Goal: Information Seeking & Learning: Learn about a topic

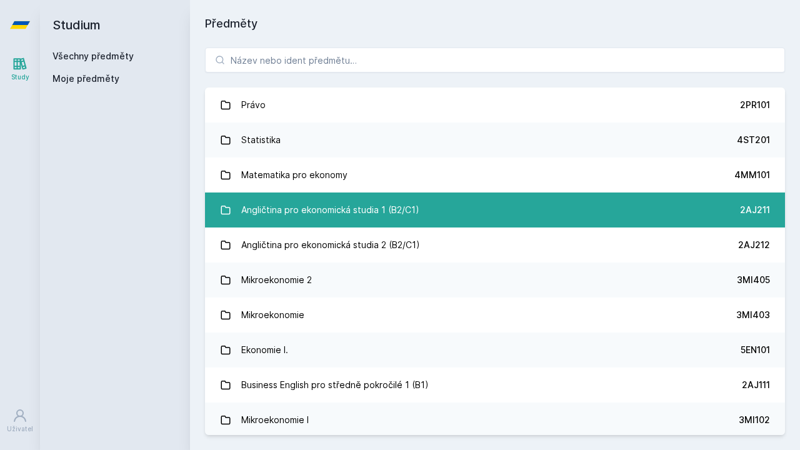
scroll to position [14, 0]
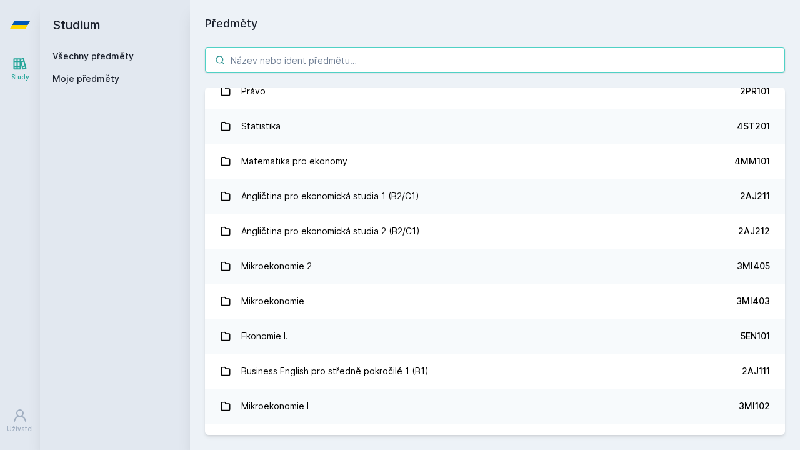
click at [330, 49] on input "search" at bounding box center [495, 59] width 580 height 25
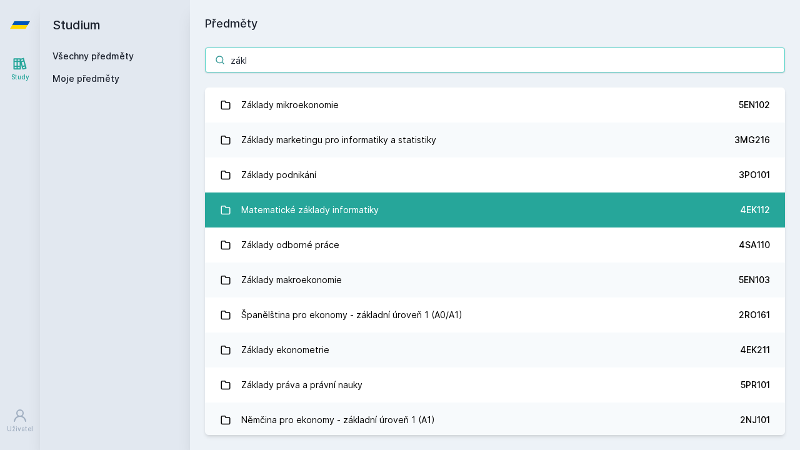
scroll to position [0, 0]
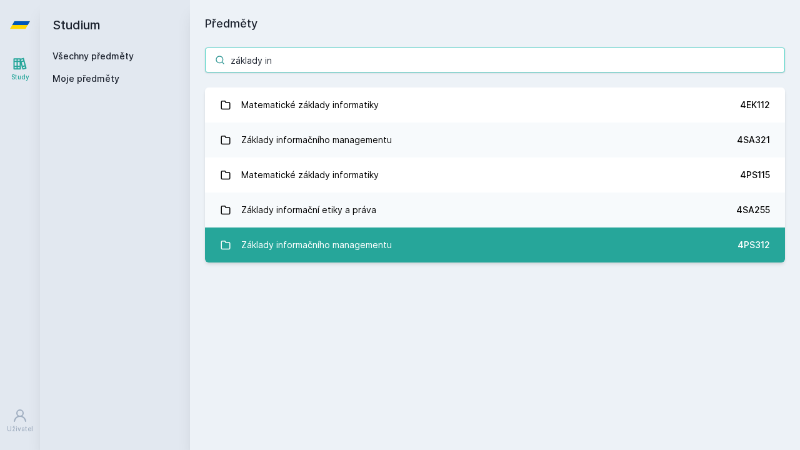
type input "základy in"
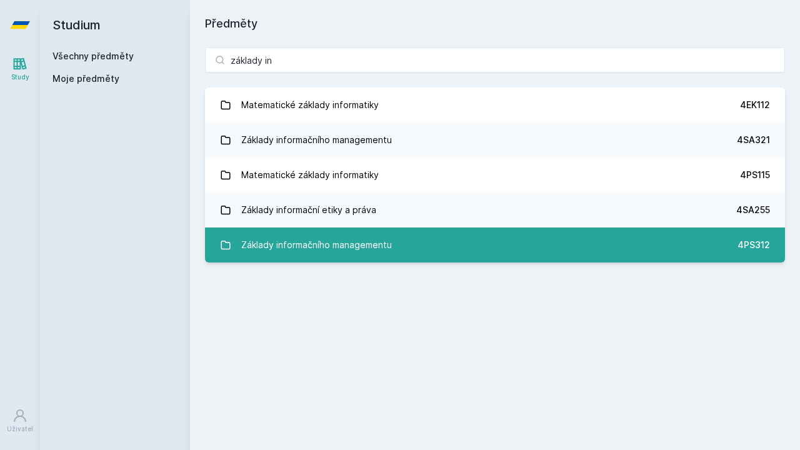
click at [369, 242] on div "Základy informačního managementu" at bounding box center [316, 244] width 151 height 25
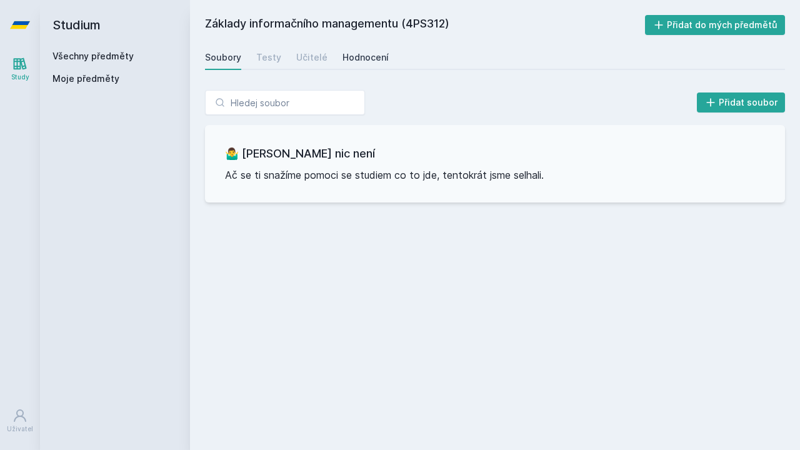
click at [371, 64] on link "Hodnocení" at bounding box center [365, 57] width 46 height 25
click at [24, 432] on div "Uživatel" at bounding box center [20, 428] width 26 height 9
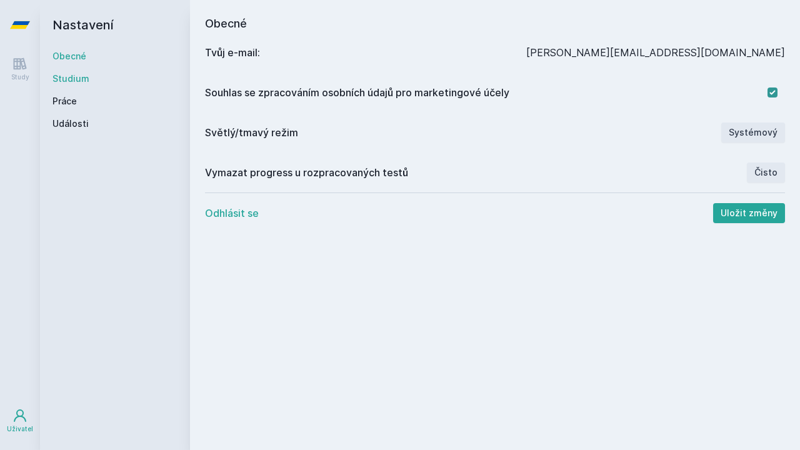
click at [66, 84] on link "Studium" at bounding box center [114, 78] width 125 height 12
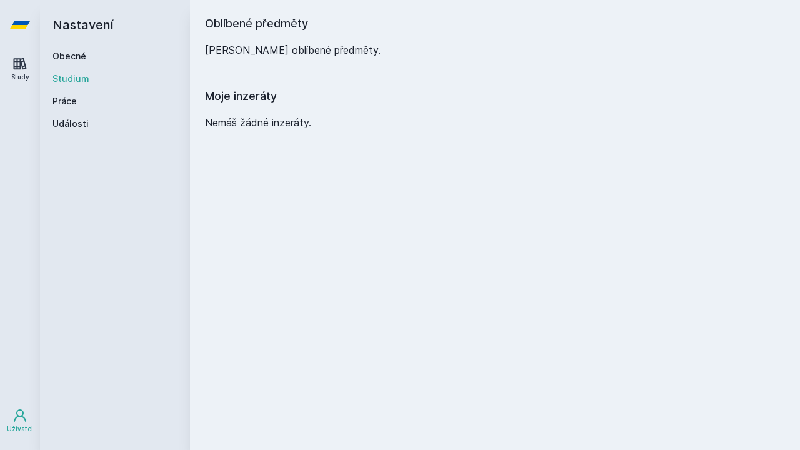
click at [13, 58] on icon at bounding box center [19, 63] width 15 height 15
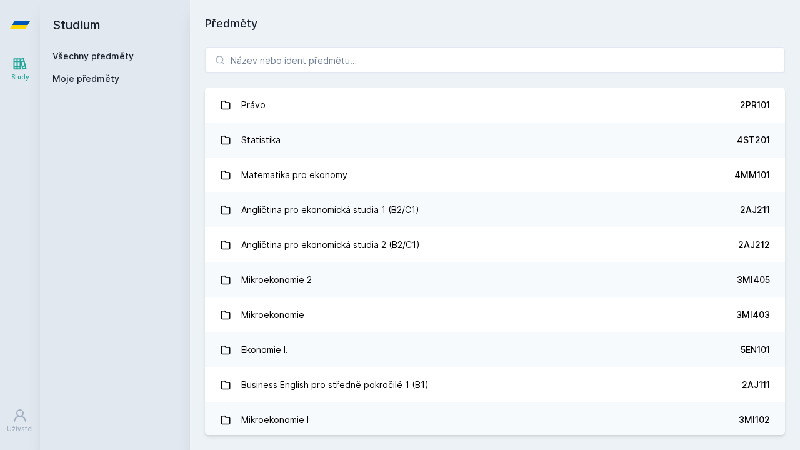
click at [18, 24] on icon at bounding box center [20, 24] width 20 height 7
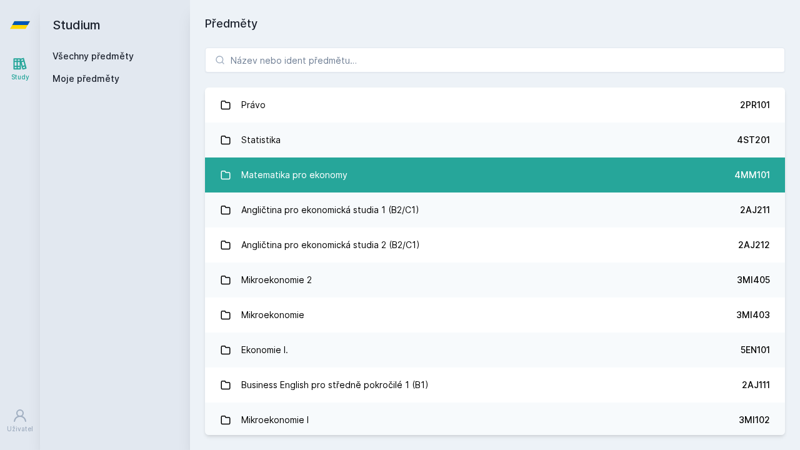
click at [308, 189] on link "Matematika pro ekonomy 4MM101" at bounding box center [495, 174] width 580 height 35
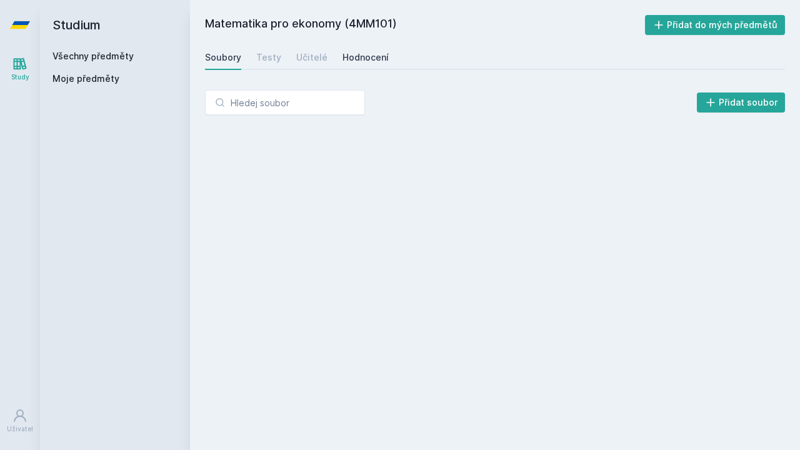
click at [375, 60] on div "Hodnocení" at bounding box center [365, 57] width 46 height 12
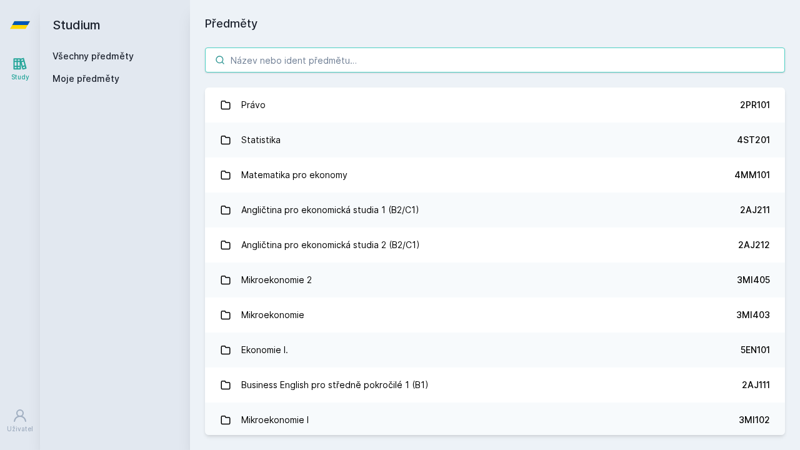
click at [262, 56] on input "search" at bounding box center [495, 59] width 580 height 25
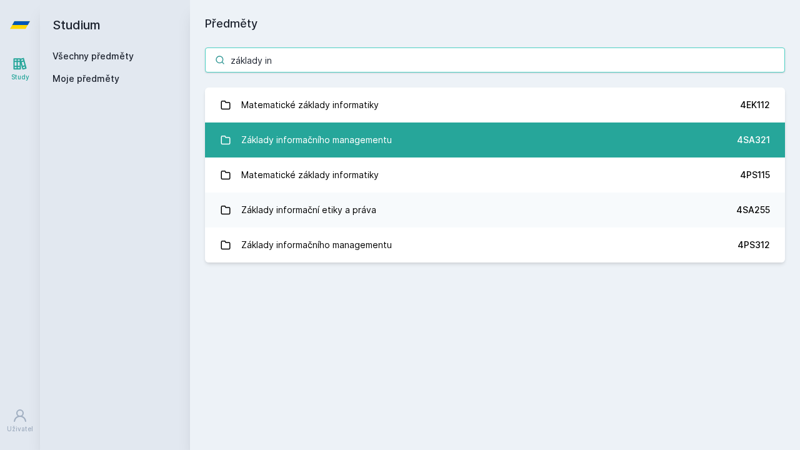
type input "základy in"
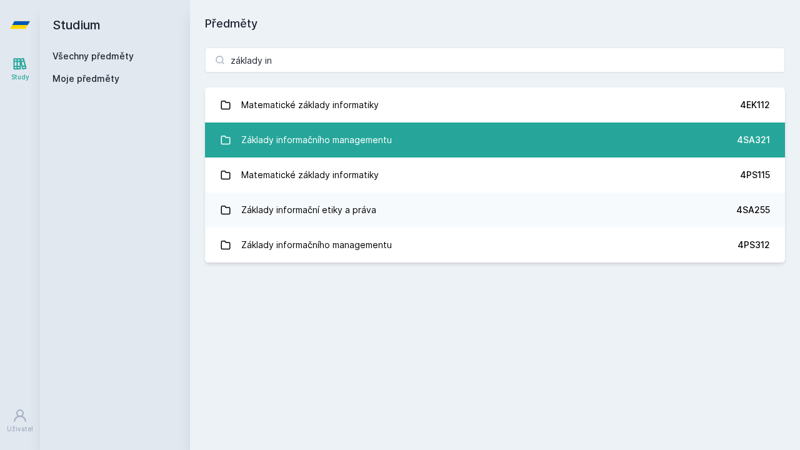
click at [392, 139] on link "Základy informačního managementu 4SA321" at bounding box center [495, 139] width 580 height 35
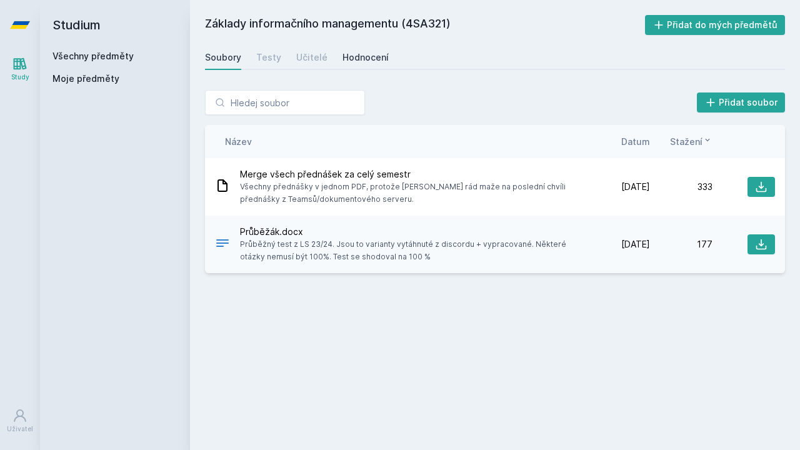
click at [351, 55] on div "Hodnocení" at bounding box center [365, 57] width 46 height 12
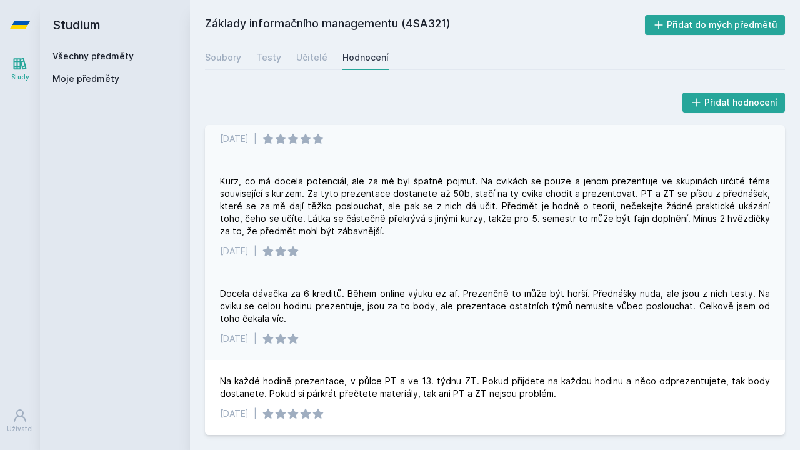
scroll to position [402, 0]
